Goal: Information Seeking & Learning: Understand process/instructions

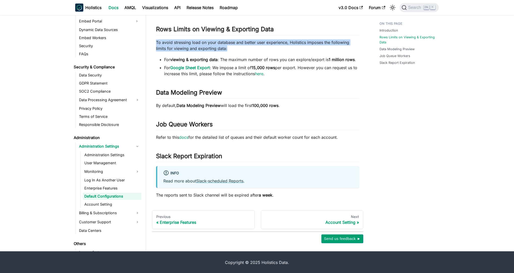
drag, startPoint x: 153, startPoint y: 42, endPoint x: 265, endPoint y: 51, distance: 111.7
click at [265, 51] on article "Administration Administration Settings Default Configurations On this page Defa…" at bounding box center [257, 76] width 211 height 243
copy p "To avoid stressing load on your database and better user experience, Holistics …"
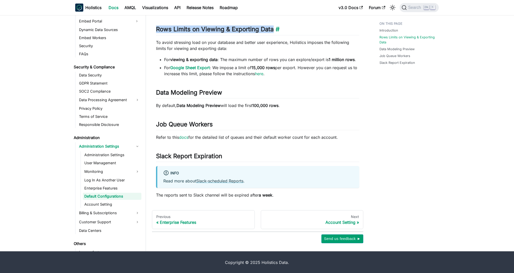
drag, startPoint x: 156, startPoint y: 28, endPoint x: 272, endPoint y: 29, distance: 116.1
click at [272, 29] on h2 "Rows Limits on Viewing & Exporting Data ​" at bounding box center [257, 30] width 203 height 10
copy h2 "Rows Limits on Viewing & Exporting Data"
click at [373, 106] on div "Introduction Rows Limits on Viewing & Exporting Data Data Modeling Preview Job …" at bounding box center [406, 99] width 74 height 289
click at [385, 81] on div "Introduction Rows Limits on Viewing & Exporting Data Data Modeling Preview Job …" at bounding box center [406, 99] width 74 height 289
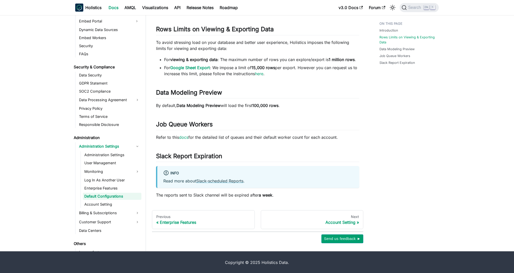
click at [397, 82] on div "Introduction Rows Limits on Viewing & Exporting Data Data Modeling Preview Job …" at bounding box center [406, 99] width 74 height 289
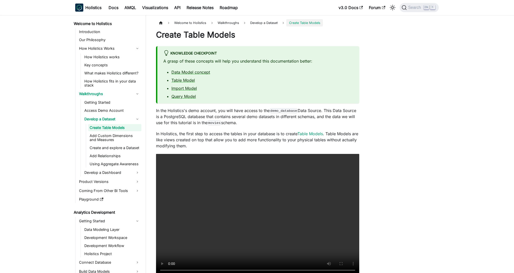
click at [418, 119] on div "Welcome to Holistics Walkthroughs Develop a Dataset Create Table Models Create …" at bounding box center [295, 182] width 298 height 327
